Goal: Check status: Check status

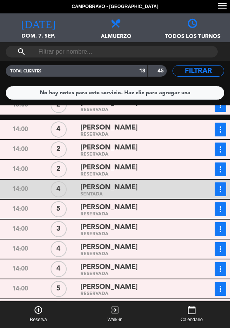
scroll to position [37, 0]
click at [154, 312] on div "RESERVADA" at bounding box center [135, 313] width 110 height 3
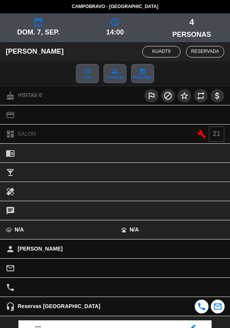
scroll to position [100, 0]
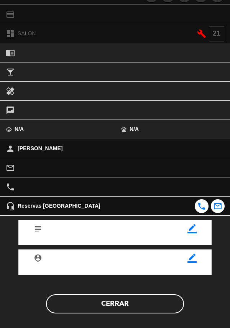
click at [148, 307] on button "Cerrar" at bounding box center [115, 303] width 138 height 19
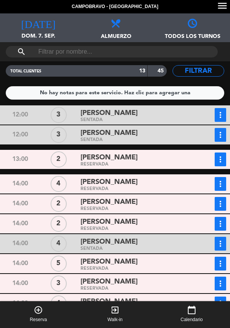
scroll to position [0, 0]
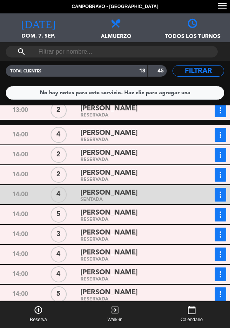
scroll to position [5, 0]
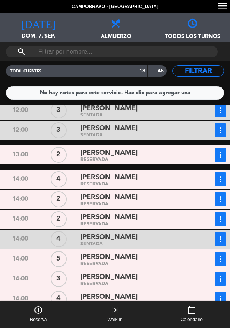
click at [144, 183] on div "RESERVADA" at bounding box center [135, 184] width 110 height 3
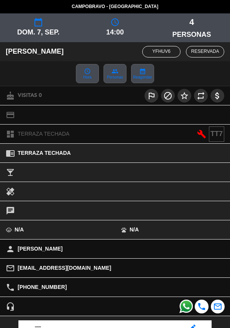
scroll to position [100, 0]
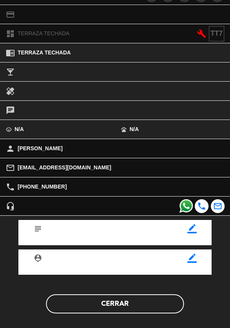
click at [149, 304] on button "Cerrar" at bounding box center [115, 303] width 138 height 19
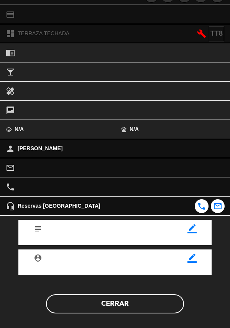
click at [146, 306] on button "Cerrar" at bounding box center [115, 303] width 138 height 19
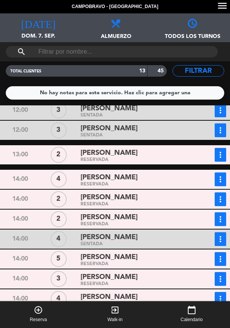
click at [130, 223] on div "RESERVADA" at bounding box center [135, 224] width 110 height 3
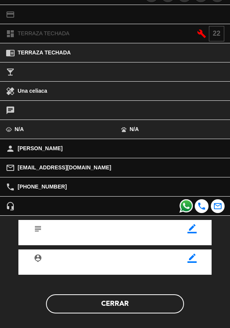
click at [143, 303] on button "Cerrar" at bounding box center [115, 303] width 138 height 19
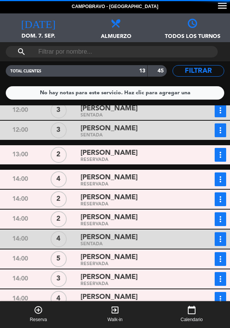
click at [140, 264] on div "RESERVADA" at bounding box center [135, 264] width 110 height 3
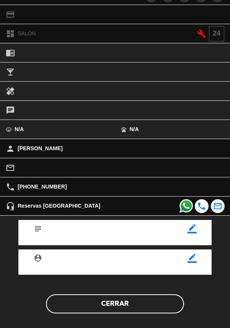
click at [151, 298] on button "Cerrar" at bounding box center [115, 303] width 138 height 19
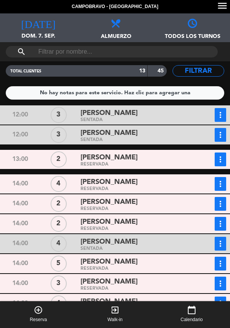
scroll to position [54, 0]
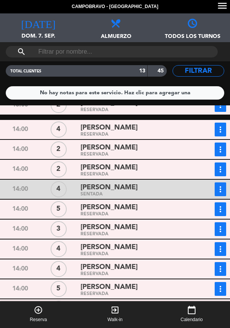
click at [144, 233] on div "RESERVADA" at bounding box center [135, 234] width 110 height 3
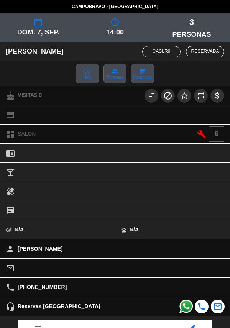
scroll to position [100, 0]
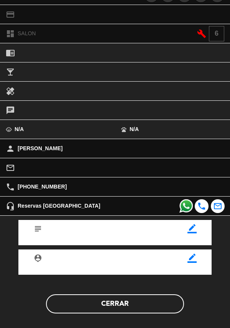
click at [136, 302] on button "Cerrar" at bounding box center [115, 303] width 138 height 19
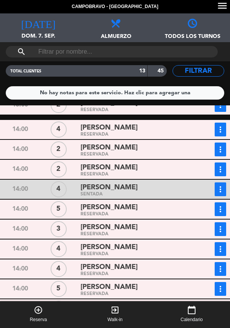
click at [126, 122] on span "[PERSON_NAME]" at bounding box center [108, 127] width 57 height 11
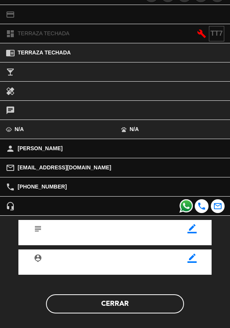
click at [143, 312] on button "Cerrar" at bounding box center [115, 303] width 138 height 19
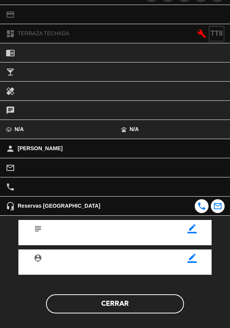
click at [134, 310] on button "Cerrar" at bounding box center [115, 303] width 138 height 19
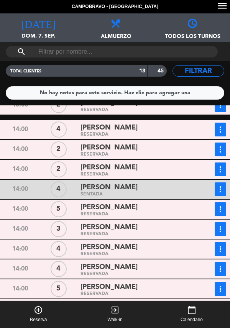
click at [148, 253] on div "RESERVADA" at bounding box center [135, 254] width 110 height 3
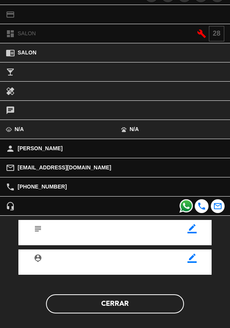
click at [143, 308] on button "Cerrar" at bounding box center [115, 303] width 138 height 19
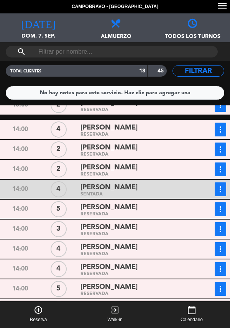
click at [138, 273] on div "RESERVADA" at bounding box center [135, 274] width 110 height 3
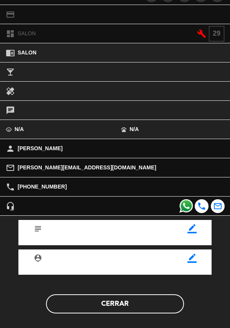
click at [145, 308] on button "Cerrar" at bounding box center [115, 303] width 138 height 19
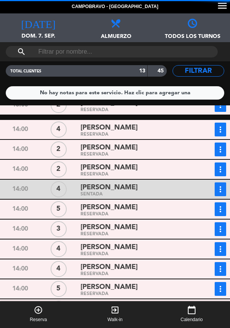
click at [128, 292] on div "RESERVADA" at bounding box center [135, 293] width 110 height 3
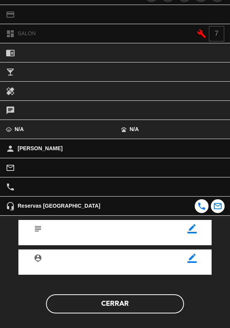
click at [143, 306] on button "Cerrar" at bounding box center [115, 303] width 138 height 19
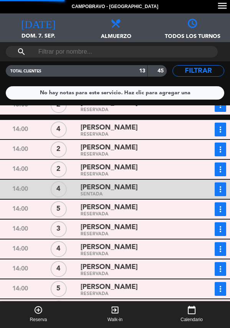
click at [118, 283] on div "12:00 3 Marcelo Revich SENTADA more_vert Estado de la reserva +54 11 4071-8290 …" at bounding box center [115, 230] width 234 height 251
click at [115, 291] on div "12:00 3 Marcelo Revich SENTADA more_vert Estado de la reserva +54 11 4071-8290 …" at bounding box center [115, 230] width 234 height 251
click at [123, 312] on div "RESERVADA" at bounding box center [135, 313] width 110 height 3
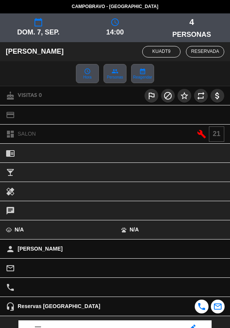
scroll to position [100, 0]
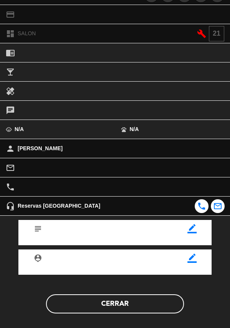
click at [151, 312] on button "Cerrar" at bounding box center [115, 303] width 138 height 19
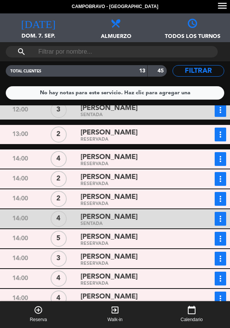
scroll to position [43, 0]
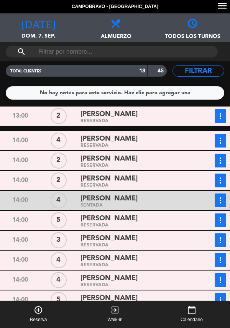
click at [222, 296] on icon "more_vert" at bounding box center [220, 300] width 9 height 9
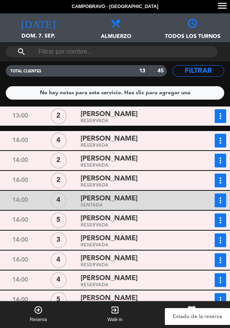
click at [170, 293] on div "[PERSON_NAME]" at bounding box center [135, 298] width 110 height 10
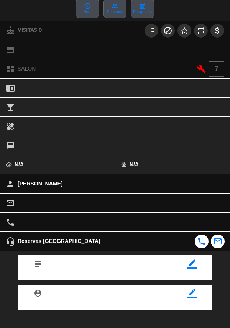
scroll to position [100, 0]
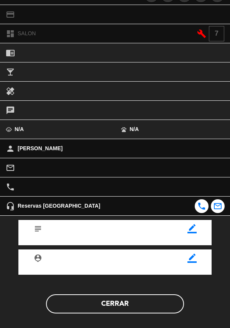
click at [140, 304] on button "Cerrar" at bounding box center [115, 303] width 138 height 19
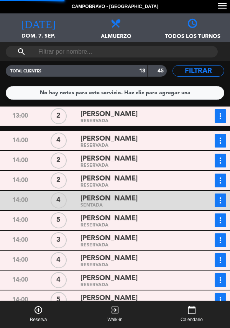
click at [219, 296] on icon "more_vert" at bounding box center [220, 300] width 9 height 9
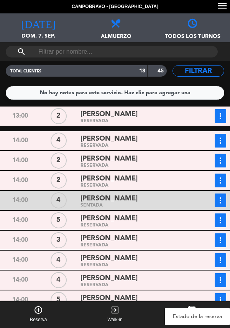
click at [211, 311] on link "Estado de la reserva" at bounding box center [197, 316] width 65 height 11
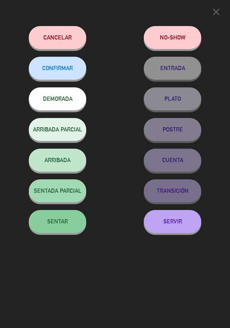
click at [67, 216] on button "SENTAR" at bounding box center [57, 221] width 57 height 23
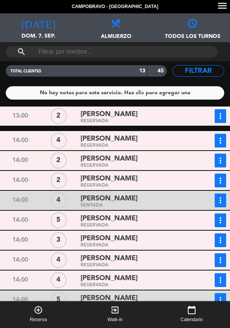
scroll to position [54, 0]
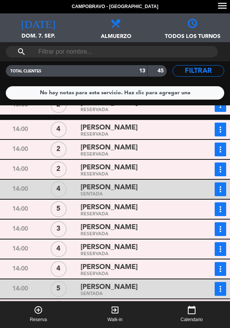
click at [222, 225] on icon "more_vert" at bounding box center [220, 229] width 9 height 9
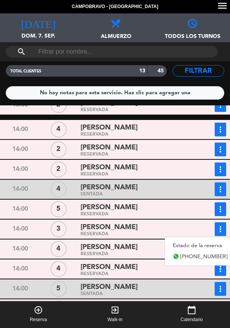
click at [215, 240] on link "Estado de la reserva" at bounding box center [200, 245] width 71 height 11
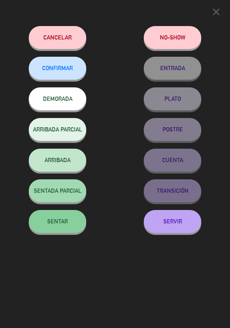
click at [48, 219] on button "SENTAR" at bounding box center [57, 221] width 57 height 23
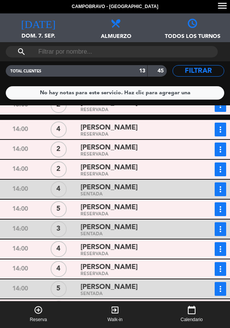
scroll to position [37, 0]
click at [218, 245] on icon "more_vert" at bounding box center [220, 249] width 9 height 9
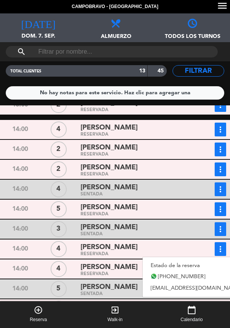
click at [194, 260] on link "Estado de la reserva" at bounding box center [196, 265] width 107 height 11
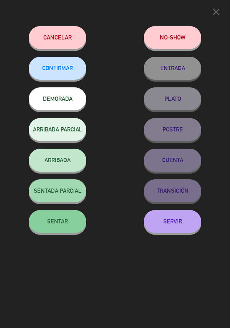
click at [215, 0] on div "close" at bounding box center [115, 13] width 230 height 26
click at [221, 13] on icon "close" at bounding box center [215, 11] width 11 height 11
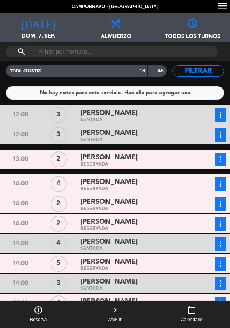
scroll to position [0, 0]
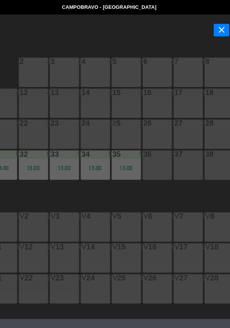
click at [222, 29] on icon "close" at bounding box center [217, 27] width 9 height 9
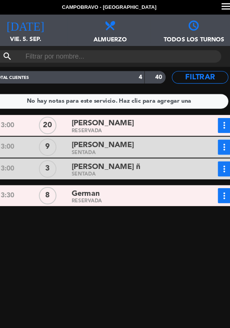
click at [39, 27] on icon "[DATE]" at bounding box center [38, 22] width 34 height 11
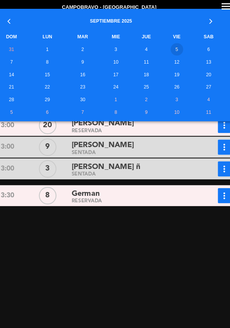
click at [29, 59] on td "7" at bounding box center [25, 56] width 35 height 11
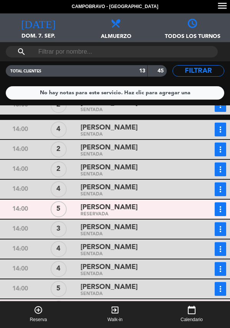
scroll to position [37, 0]
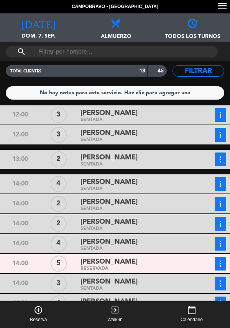
scroll to position [54, 0]
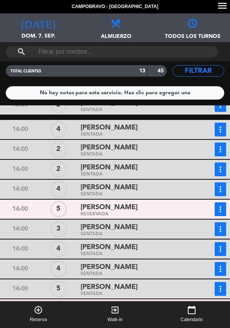
click at [144, 222] on div "[PERSON_NAME]" at bounding box center [135, 227] width 110 height 10
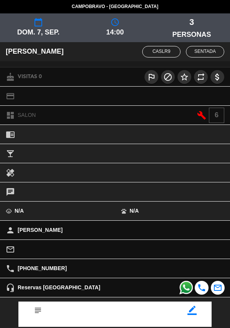
scroll to position [82, 0]
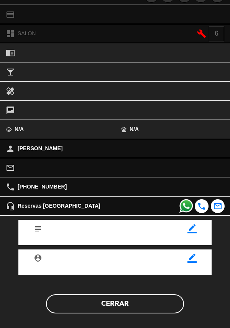
click at [135, 299] on button "Cerrar" at bounding box center [115, 303] width 138 height 19
